Goal: Task Accomplishment & Management: Complete application form

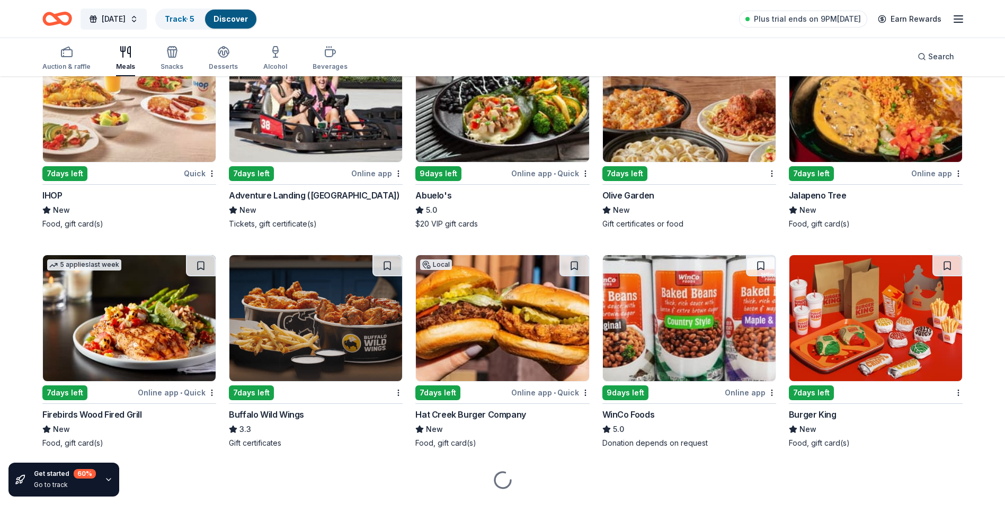
scroll to position [1520, 0]
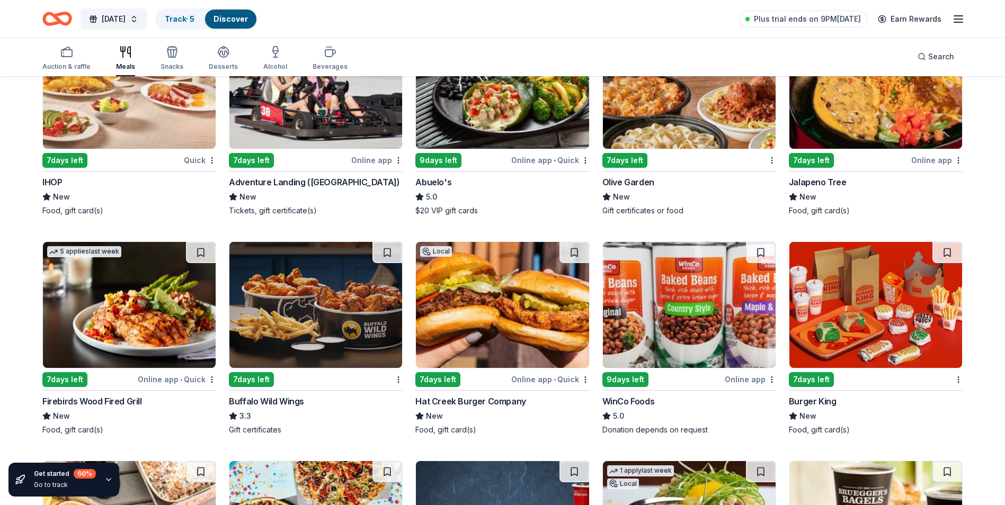
click at [101, 299] on img at bounding box center [129, 305] width 173 height 126
click at [335, 319] on img at bounding box center [315, 305] width 173 height 126
click at [549, 309] on img at bounding box center [502, 305] width 173 height 126
click at [710, 336] on img at bounding box center [689, 305] width 173 height 126
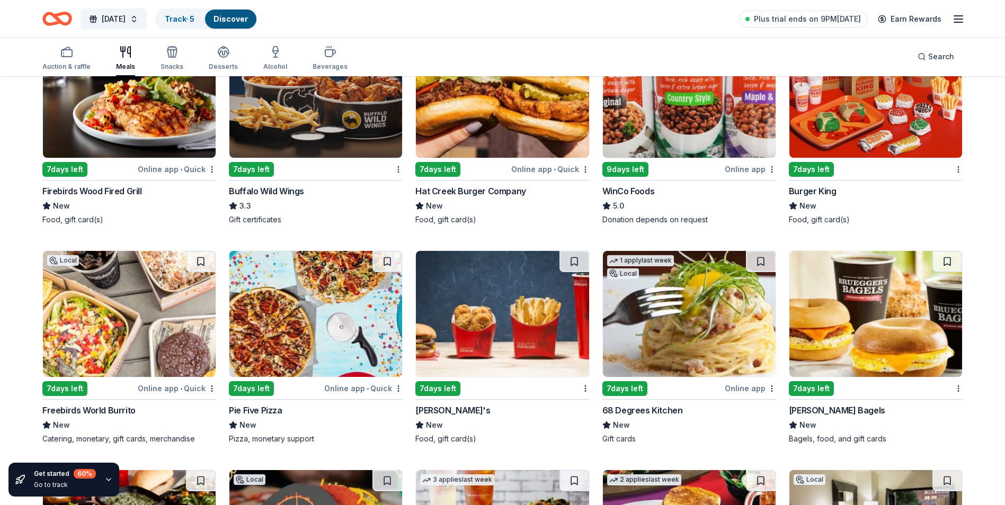
scroll to position [1679, 0]
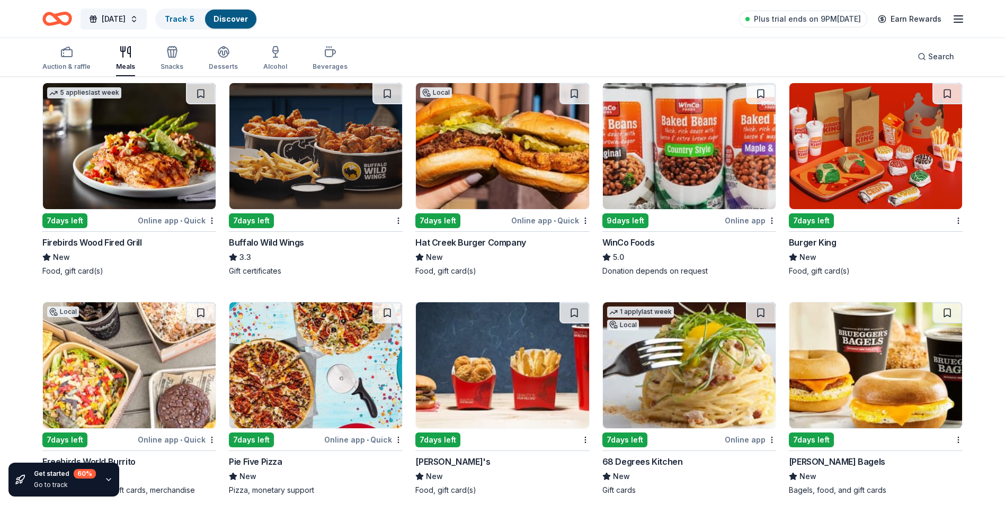
click at [888, 179] on img at bounding box center [875, 146] width 173 height 126
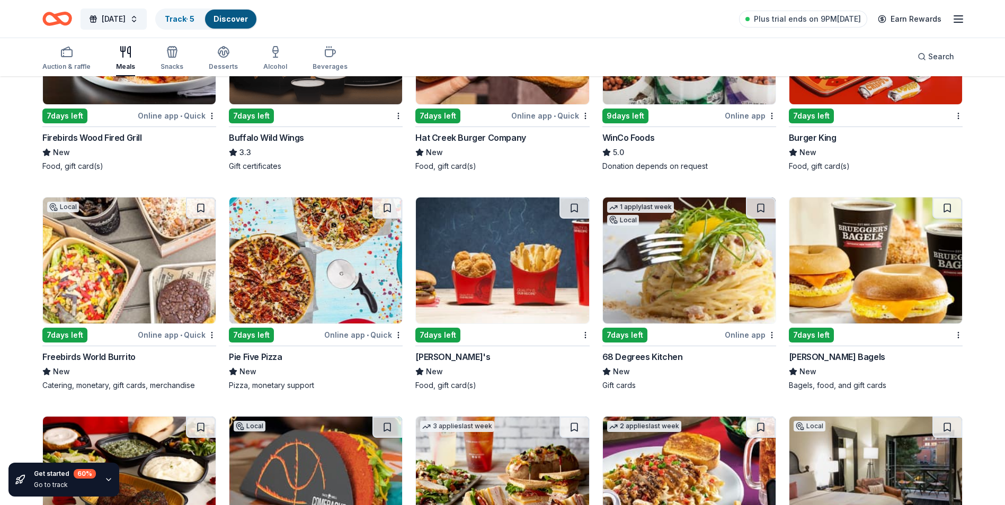
scroll to position [1785, 0]
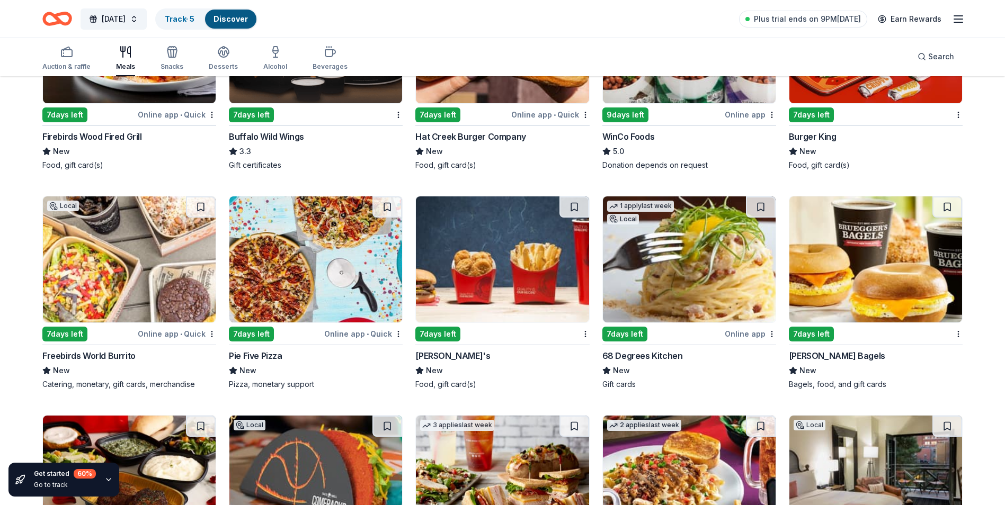
click at [87, 303] on img at bounding box center [129, 260] width 173 height 126
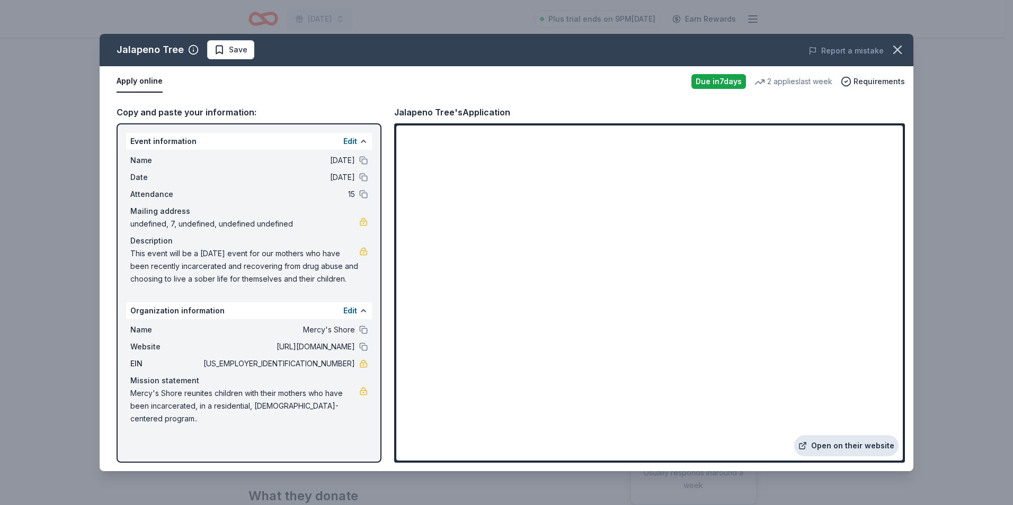
click at [859, 452] on link "Open on their website" at bounding box center [846, 445] width 104 height 21
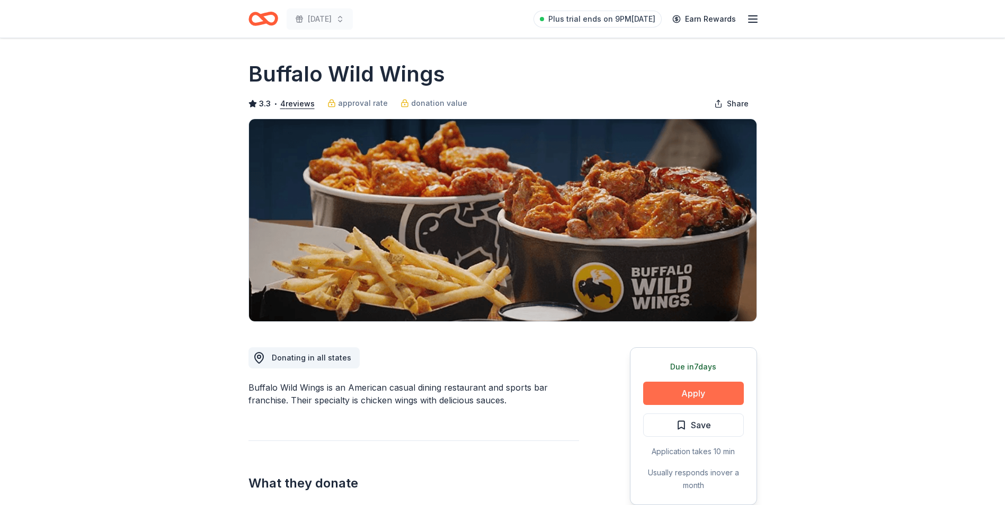
click at [667, 386] on button "Apply" at bounding box center [693, 393] width 101 height 23
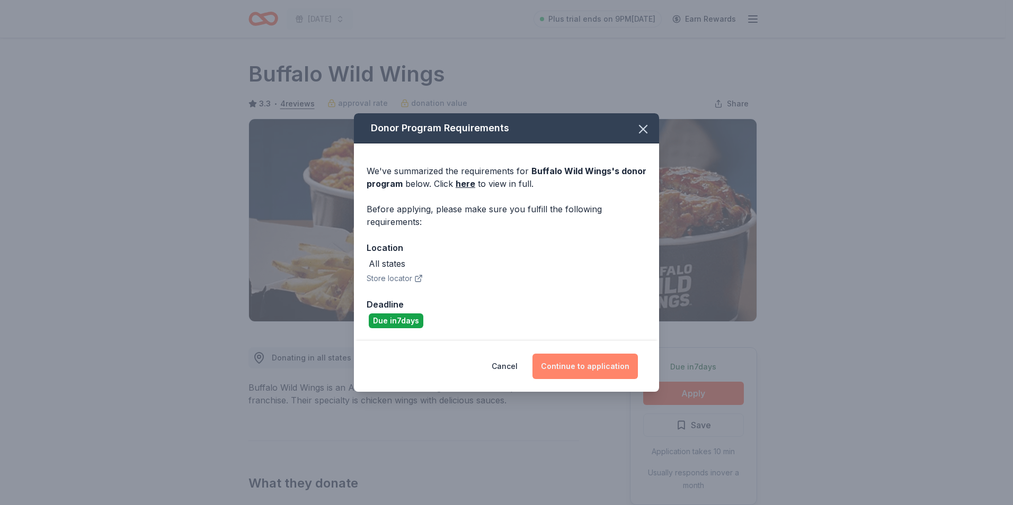
click at [549, 368] on button "Continue to application" at bounding box center [584, 366] width 105 height 25
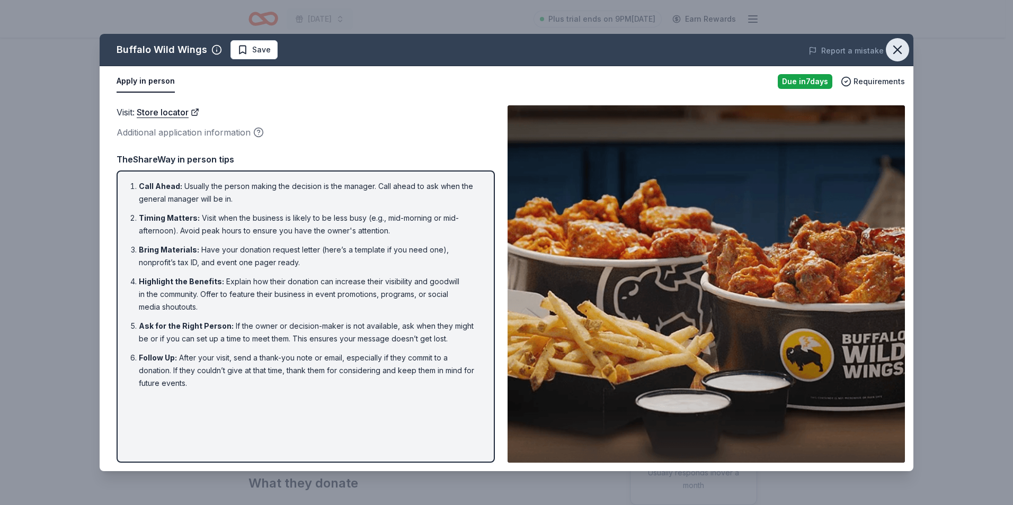
click at [892, 54] on icon "button" at bounding box center [897, 49] width 15 height 15
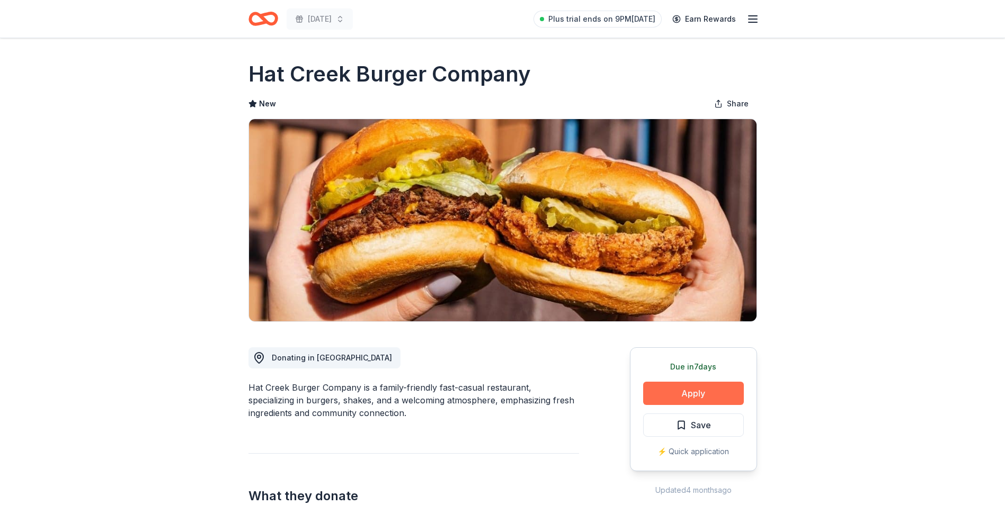
click at [680, 401] on button "Apply" at bounding box center [693, 393] width 101 height 23
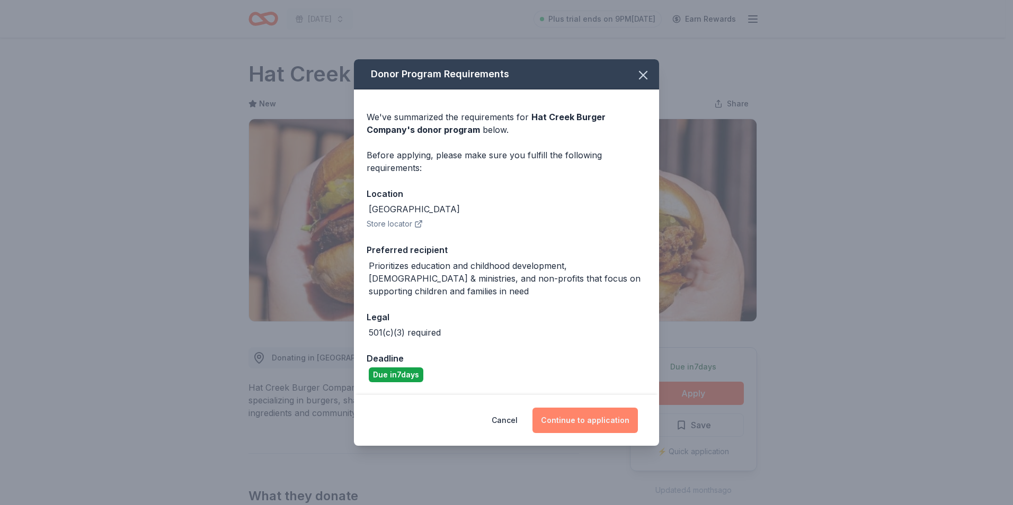
click at [595, 422] on button "Continue to application" at bounding box center [584, 420] width 105 height 25
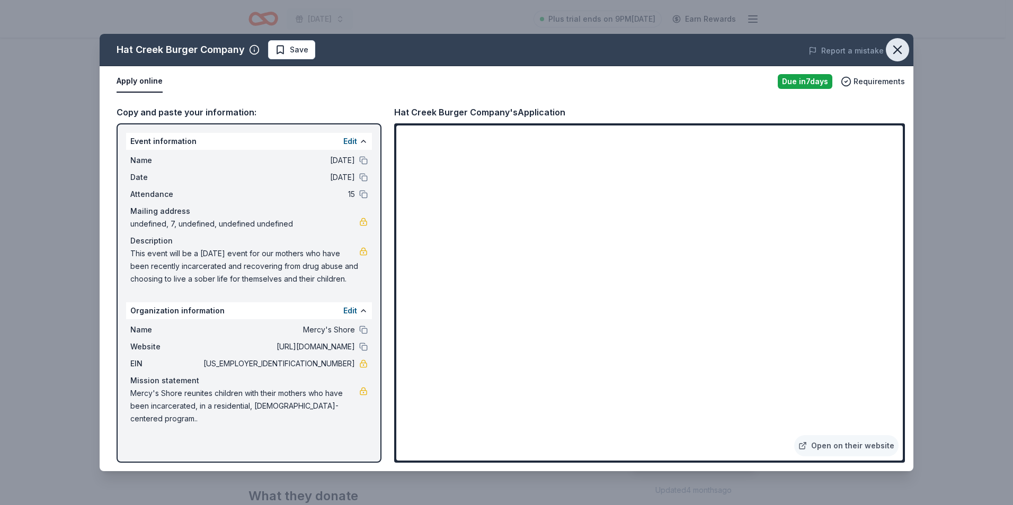
click at [898, 47] on icon "button" at bounding box center [897, 49] width 15 height 15
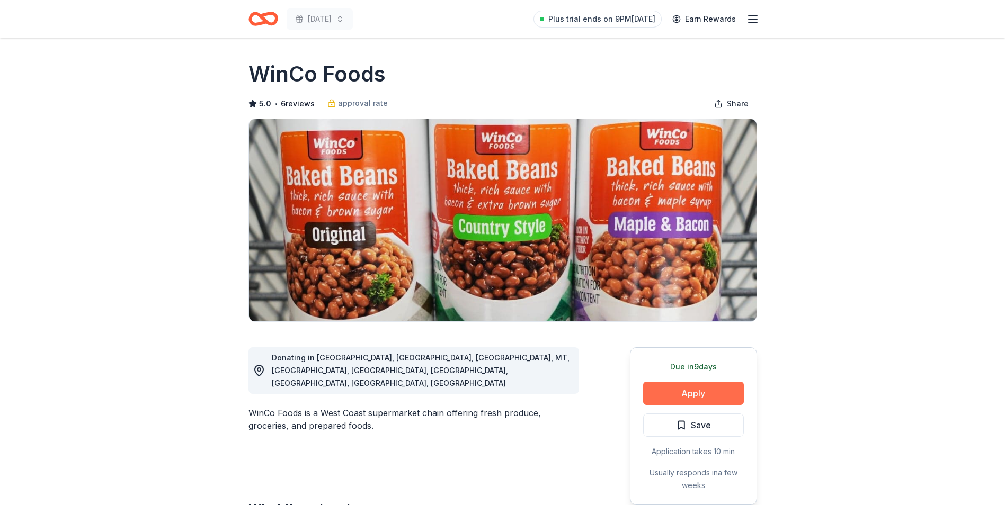
click at [730, 387] on button "Apply" at bounding box center [693, 393] width 101 height 23
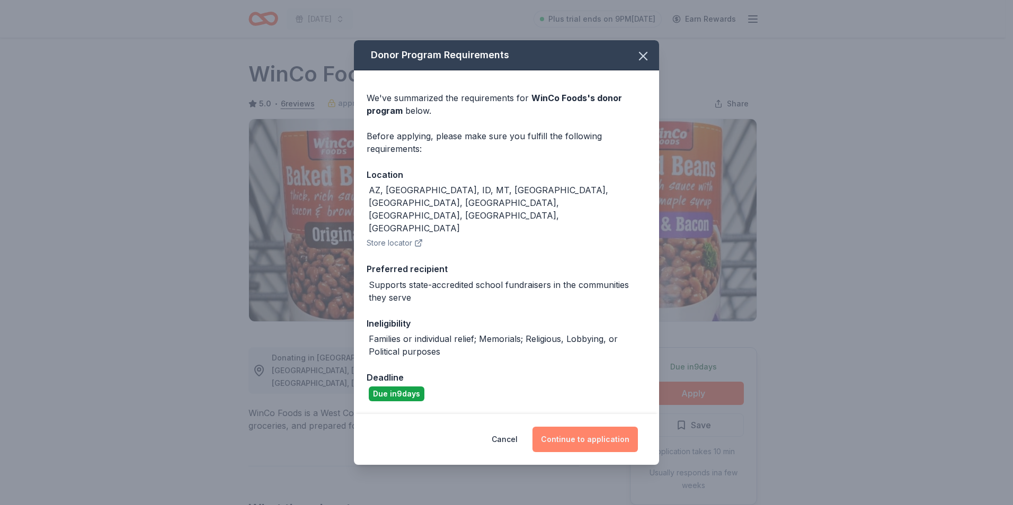
click at [577, 427] on button "Continue to application" at bounding box center [584, 439] width 105 height 25
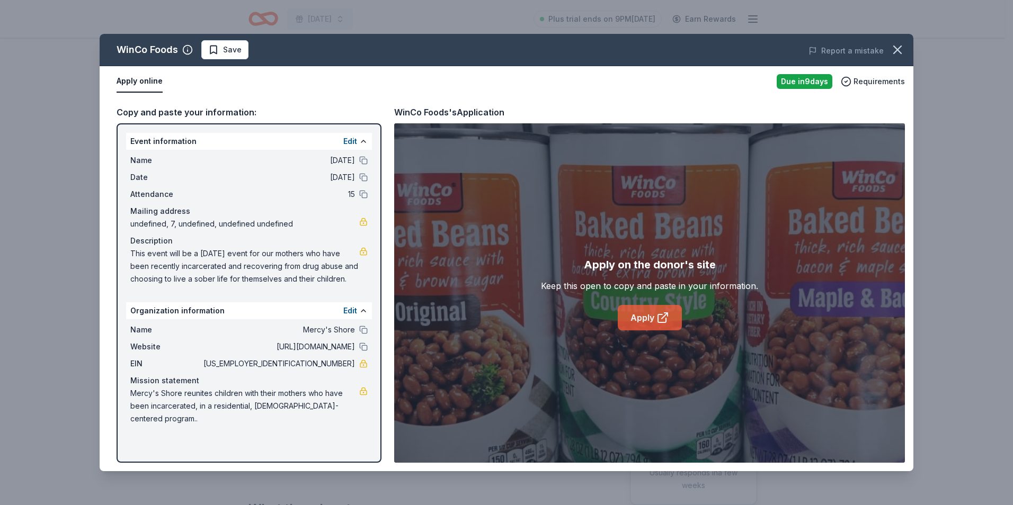
click at [633, 322] on link "Apply" at bounding box center [650, 317] width 64 height 25
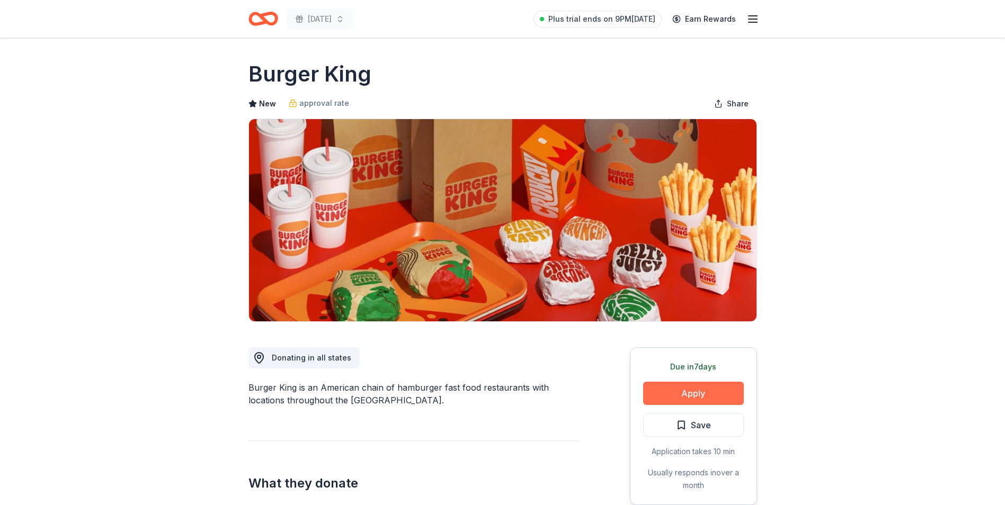
click at [715, 387] on button "Apply" at bounding box center [693, 393] width 101 height 23
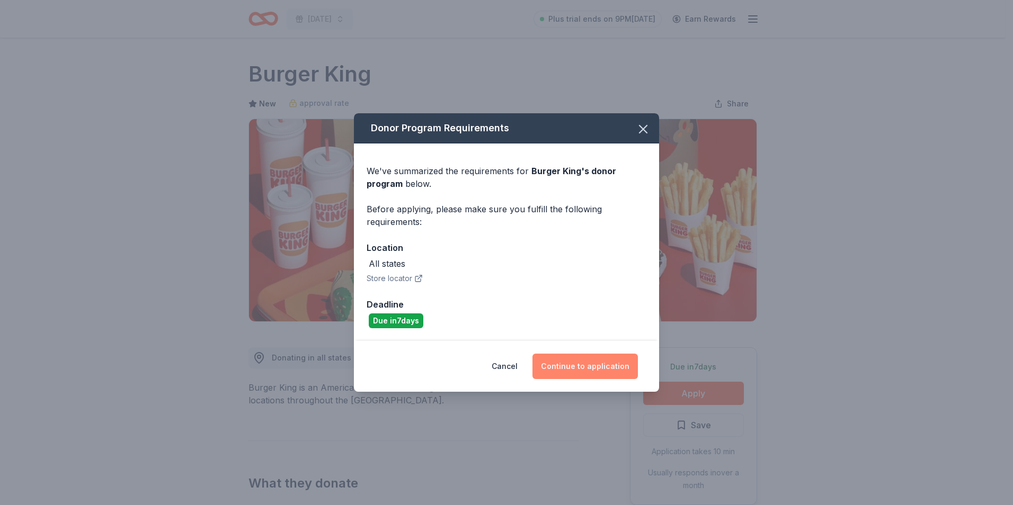
click at [565, 372] on button "Continue to application" at bounding box center [584, 366] width 105 height 25
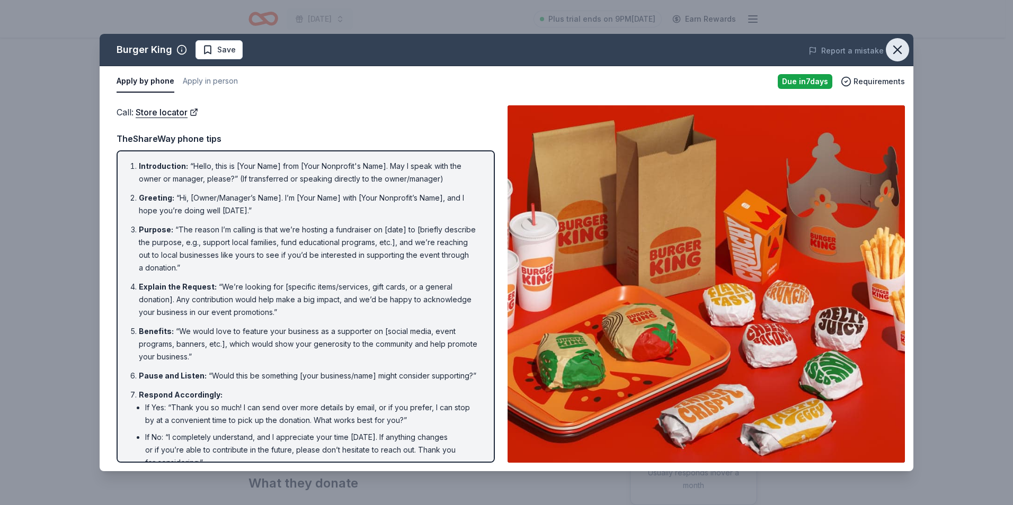
click at [897, 46] on icon "button" at bounding box center [897, 49] width 15 height 15
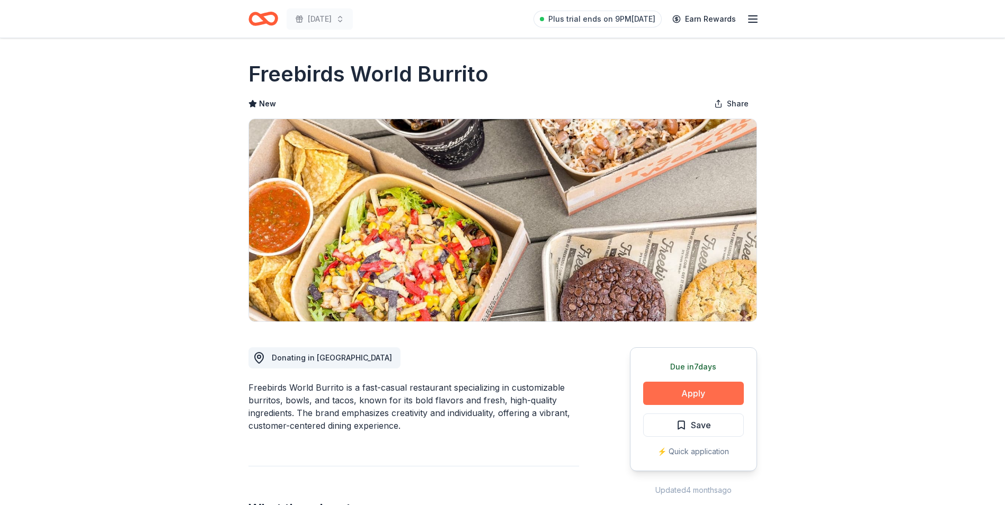
click at [717, 395] on button "Apply" at bounding box center [693, 393] width 101 height 23
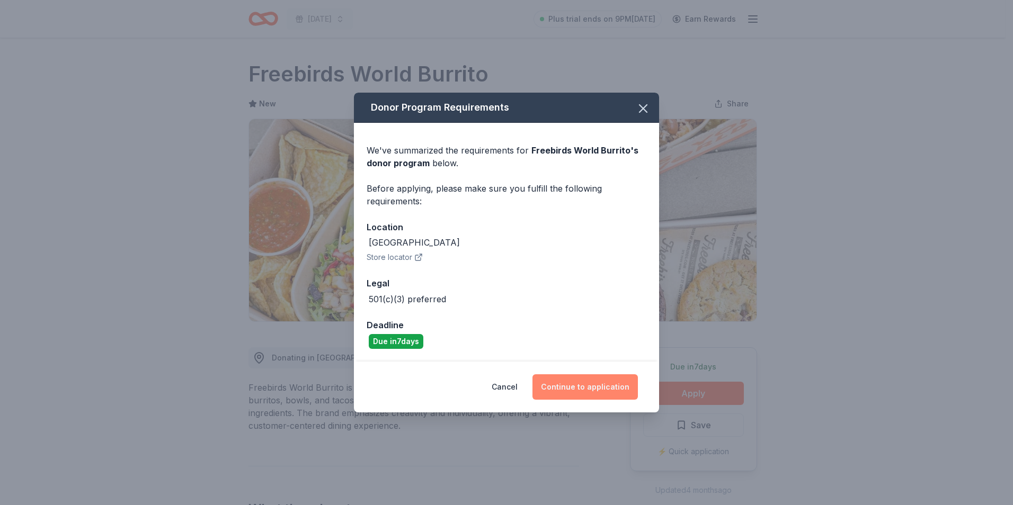
click at [607, 385] on button "Continue to application" at bounding box center [584, 387] width 105 height 25
